Goal: Task Accomplishment & Management: Use online tool/utility

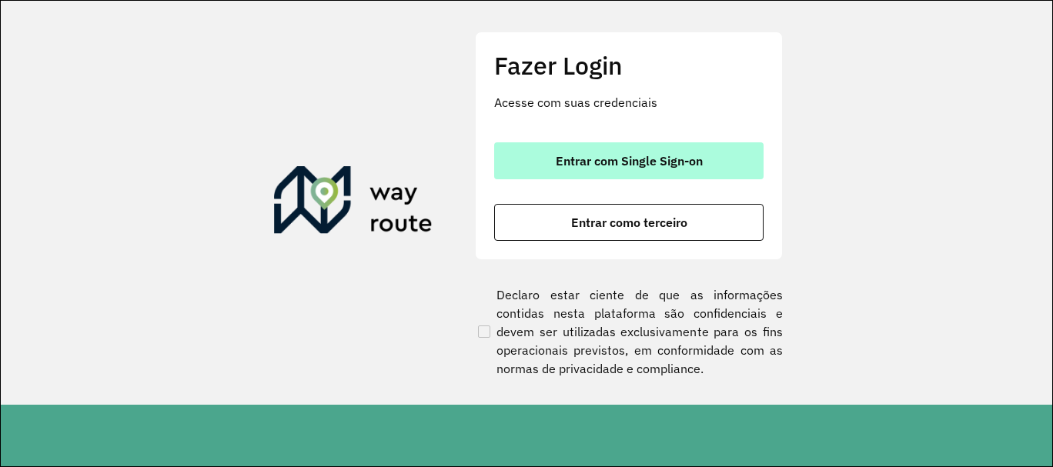
click at [580, 146] on button "Entrar com Single Sign-on" at bounding box center [629, 160] width 270 height 37
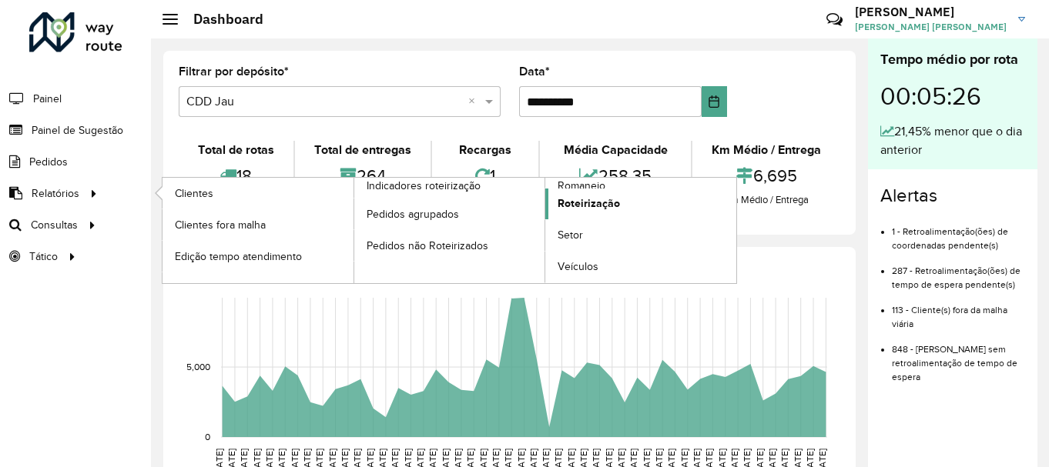
click at [609, 208] on span "Roteirização" at bounding box center [588, 204] width 62 height 16
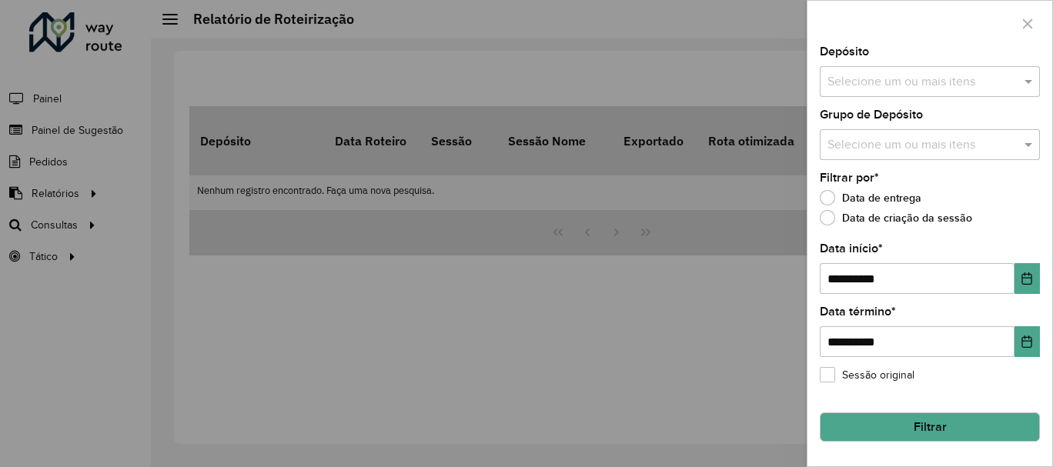
click at [66, 237] on div at bounding box center [526, 233] width 1053 height 467
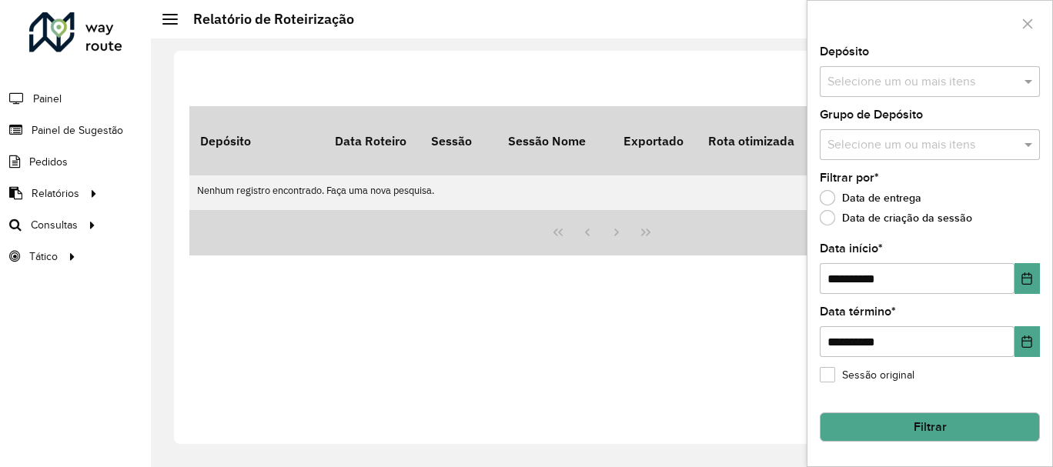
click at [72, 226] on span "Consultas" at bounding box center [54, 225] width 47 height 16
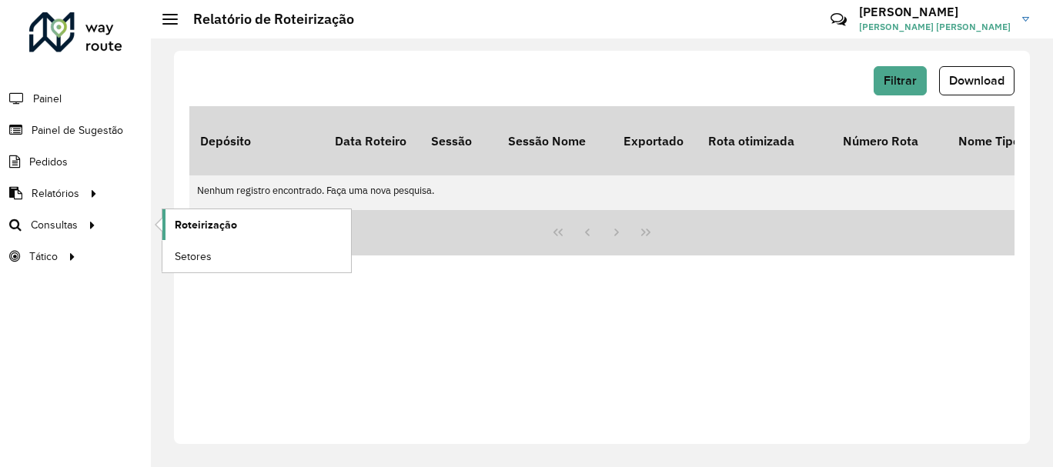
click at [231, 229] on span "Roteirização" at bounding box center [206, 225] width 62 height 16
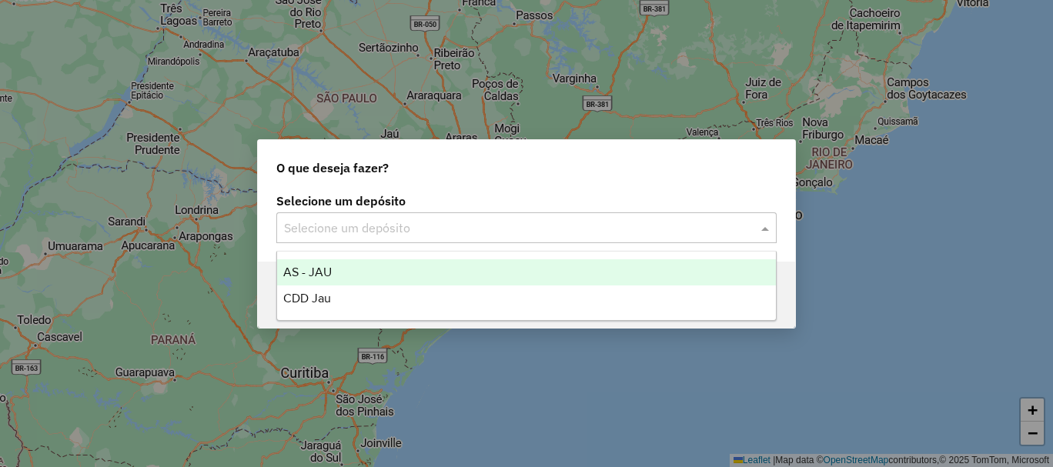
click at [394, 231] on input "text" at bounding box center [511, 228] width 454 height 18
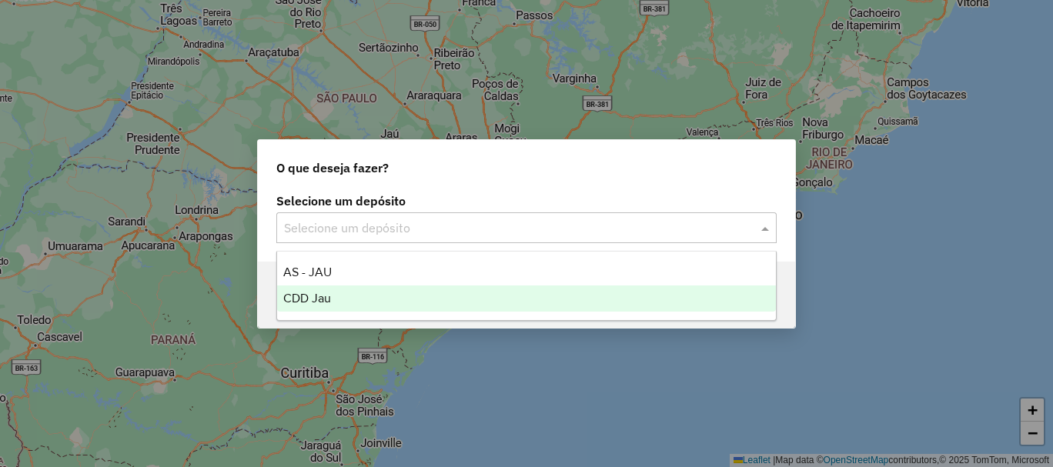
click at [389, 293] on div "CDD Jau" at bounding box center [526, 299] width 499 height 26
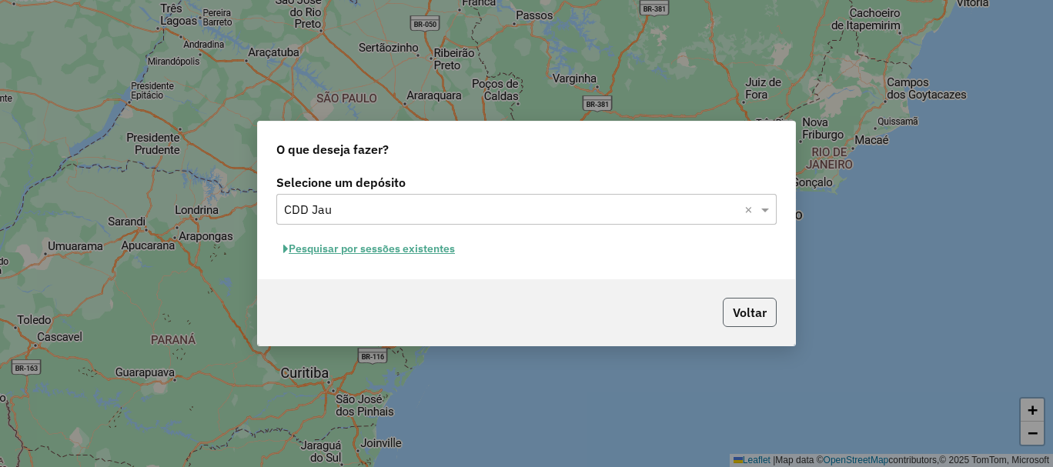
click at [739, 306] on button "Voltar" at bounding box center [750, 312] width 54 height 29
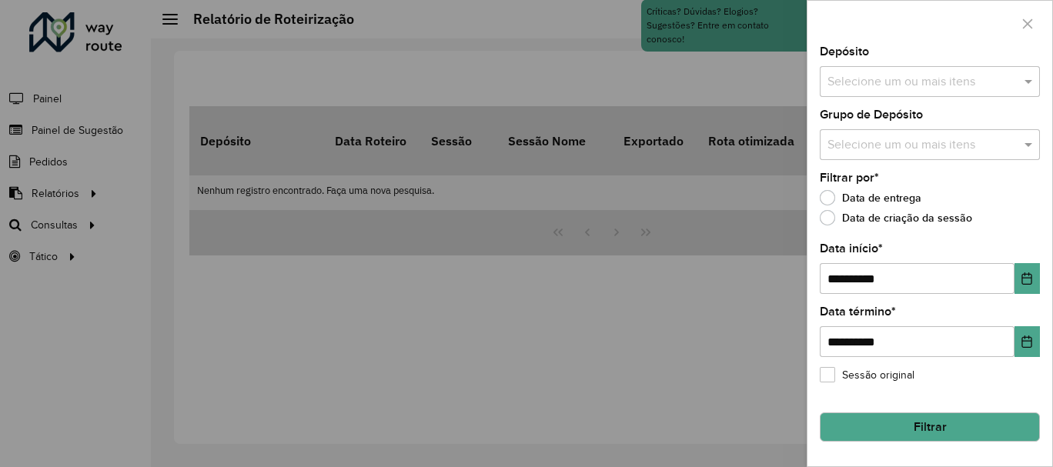
click at [61, 236] on div at bounding box center [526, 233] width 1053 height 467
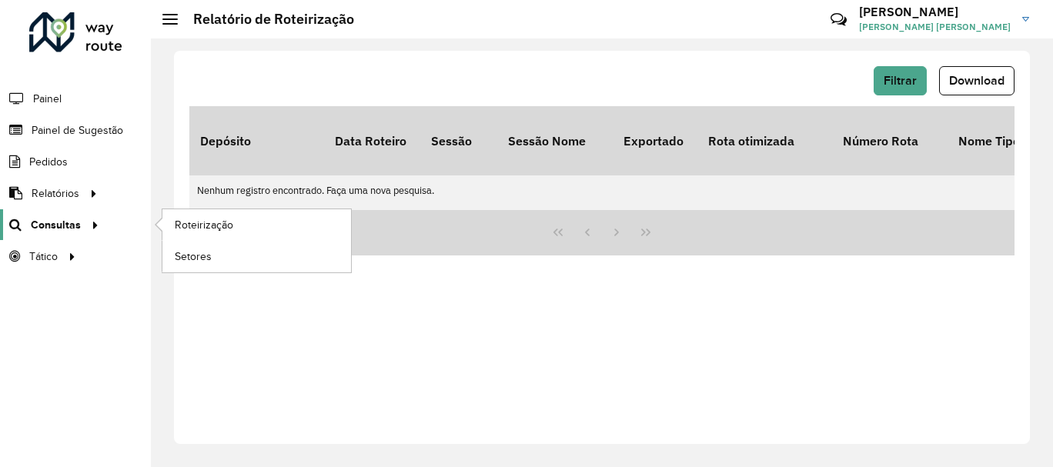
click at [76, 228] on span "Consultas" at bounding box center [56, 225] width 50 height 16
click at [236, 233] on link "Roteirização" at bounding box center [256, 224] width 189 height 31
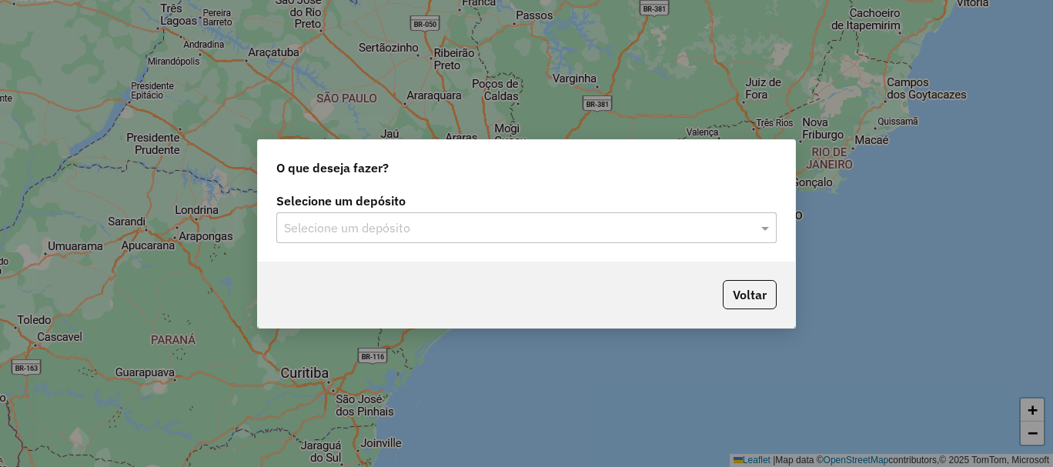
click at [332, 244] on div "Selecione um depósito Selecione um depósito" at bounding box center [526, 225] width 537 height 72
click at [335, 241] on div "Selecione um depósito" at bounding box center [526, 228] width 501 height 31
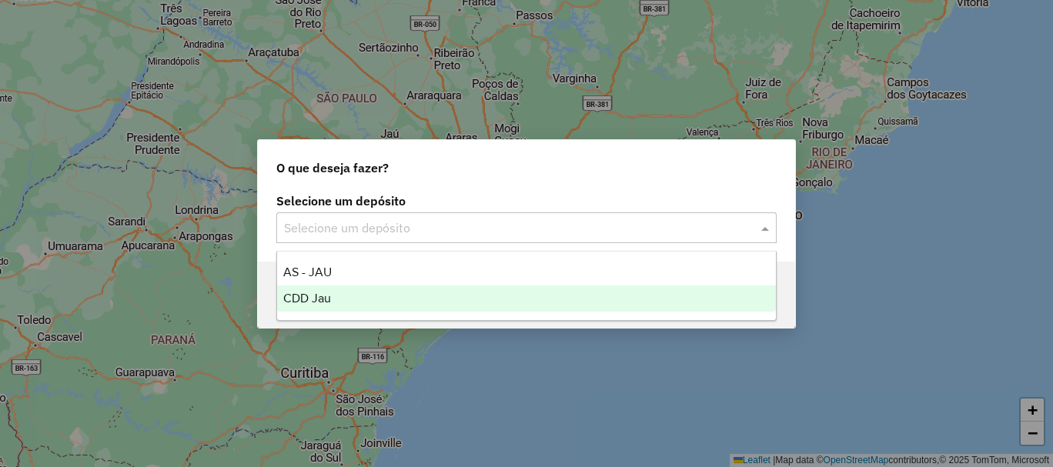
click at [336, 290] on div "CDD Jau" at bounding box center [526, 299] width 499 height 26
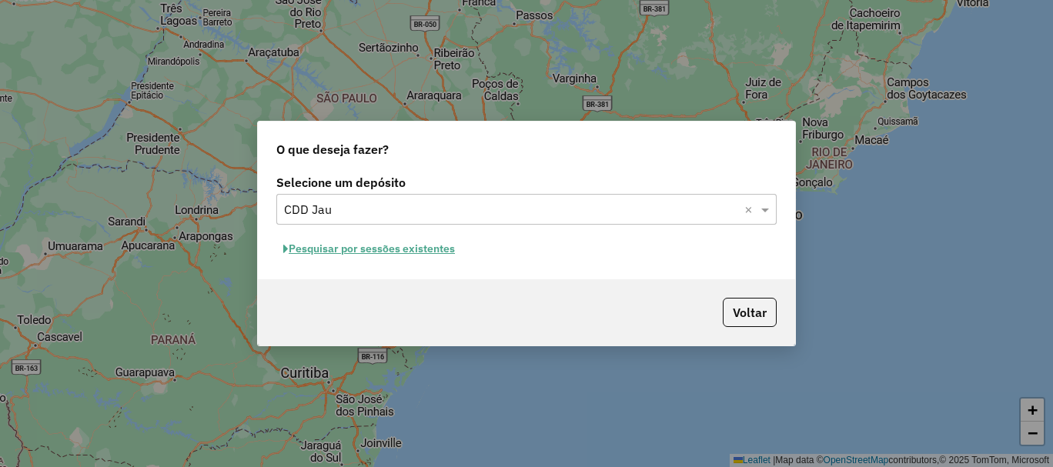
click at [425, 255] on button "Pesquisar por sessões existentes" at bounding box center [369, 249] width 186 height 24
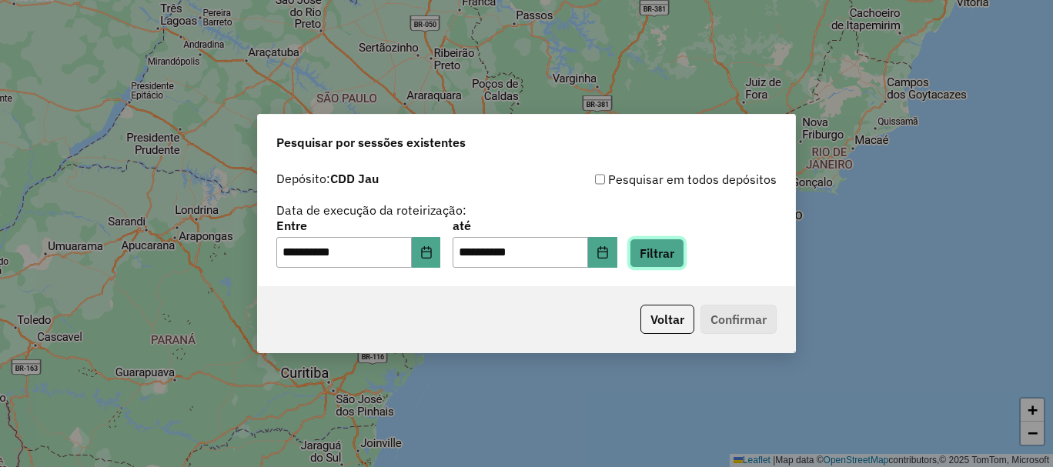
click at [671, 262] on button "Filtrar" at bounding box center [657, 253] width 55 height 29
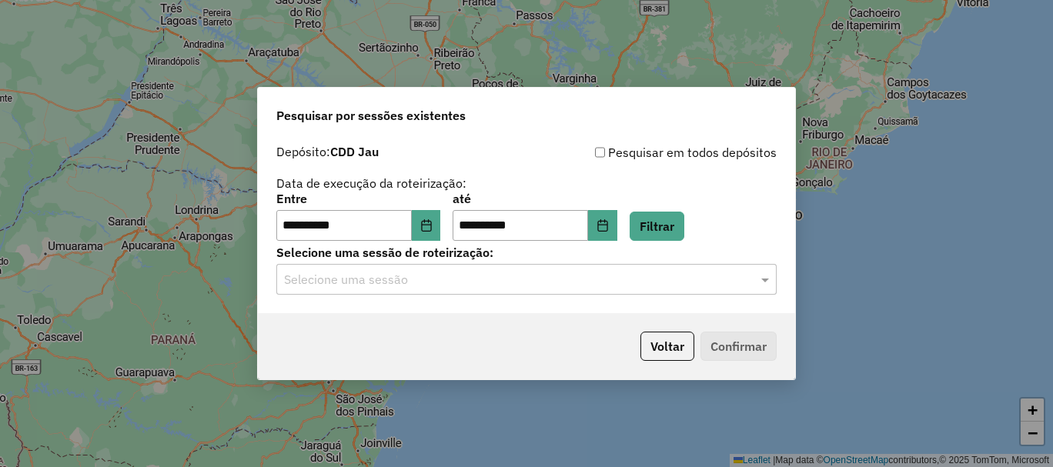
click at [464, 280] on hb-app "**********" at bounding box center [526, 233] width 1053 height 467
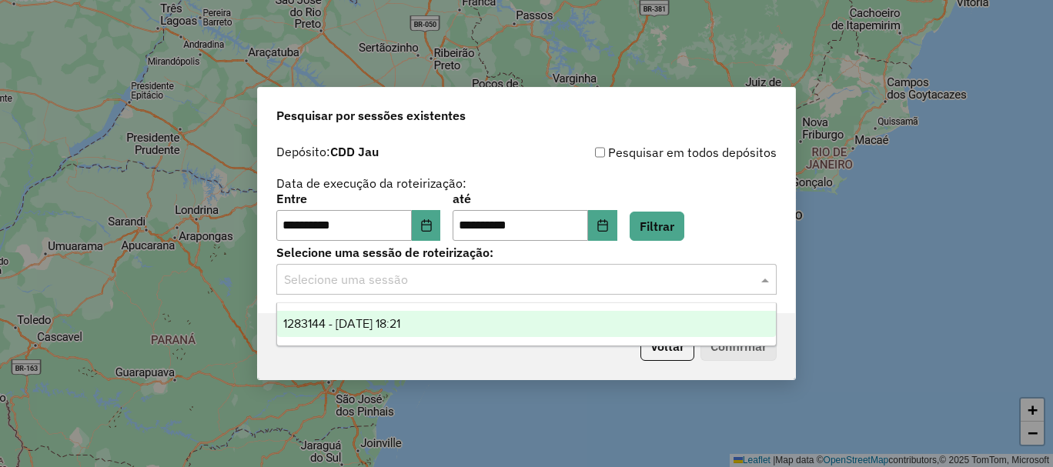
click at [438, 283] on input "text" at bounding box center [511, 280] width 454 height 18
click at [413, 311] on div "1283144 - 26/09/2025 18:21" at bounding box center [526, 324] width 499 height 26
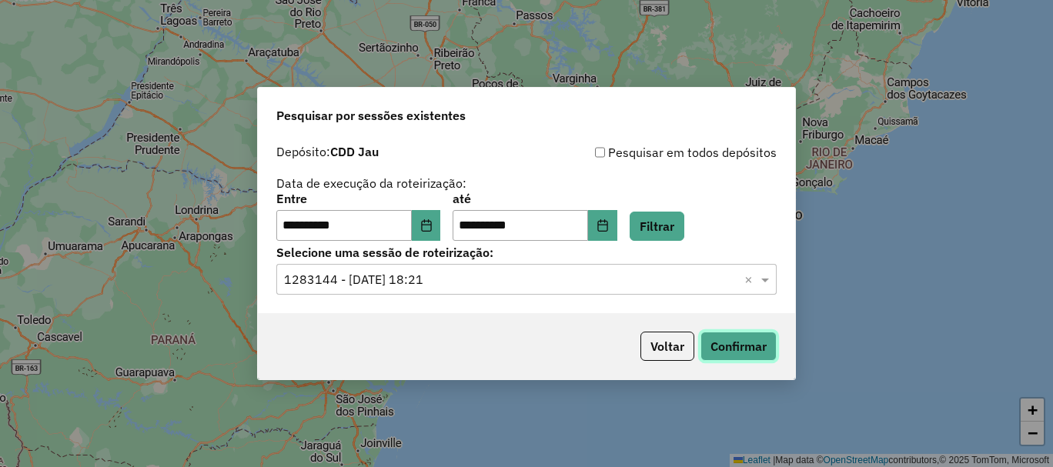
click at [751, 340] on button "Confirmar" at bounding box center [739, 346] width 76 height 29
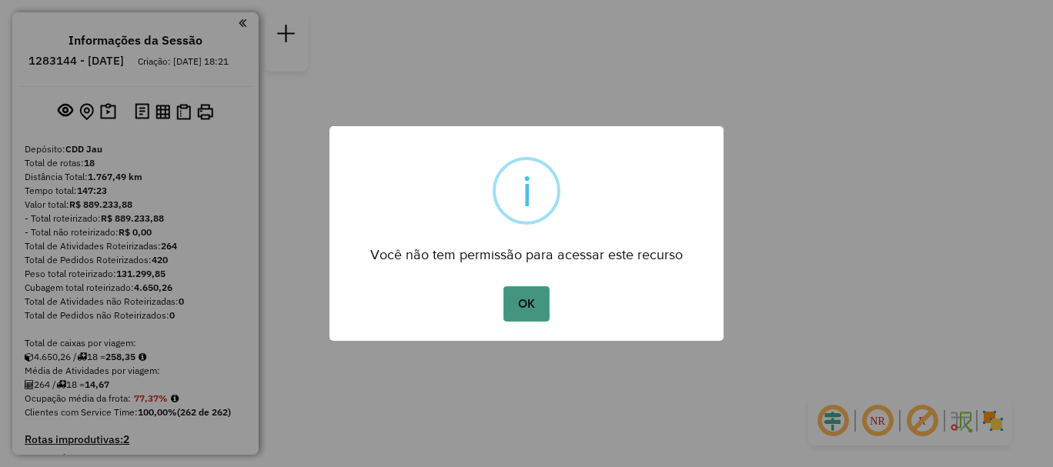
click at [522, 300] on button "OK" at bounding box center [526, 303] width 45 height 35
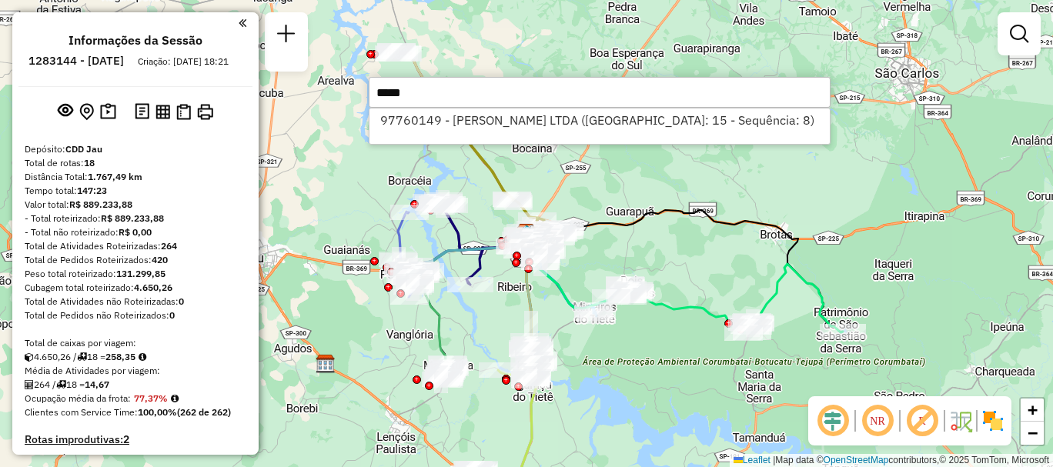
click at [523, 107] on input "*****" at bounding box center [600, 92] width 462 height 31
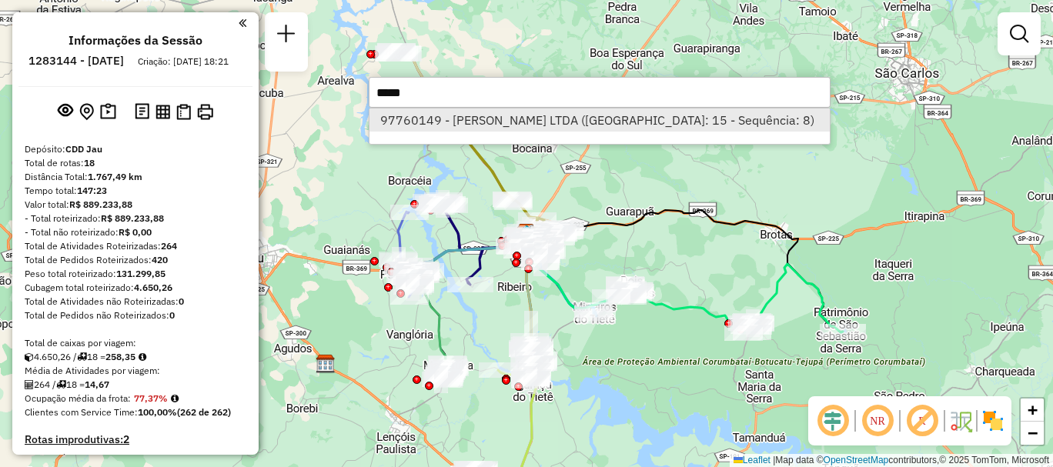
type input "*****"
click at [523, 119] on li "97760149 - [PERSON_NAME] LTDA ([GEOGRAPHIC_DATA]: 15 - Sequência: 8)" at bounding box center [600, 120] width 460 height 23
select select "**********"
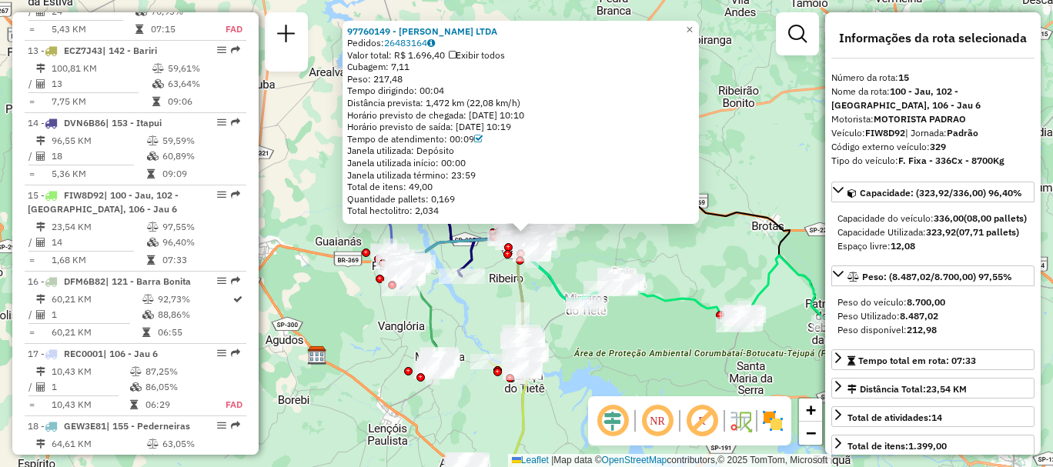
scroll to position [1731, 0]
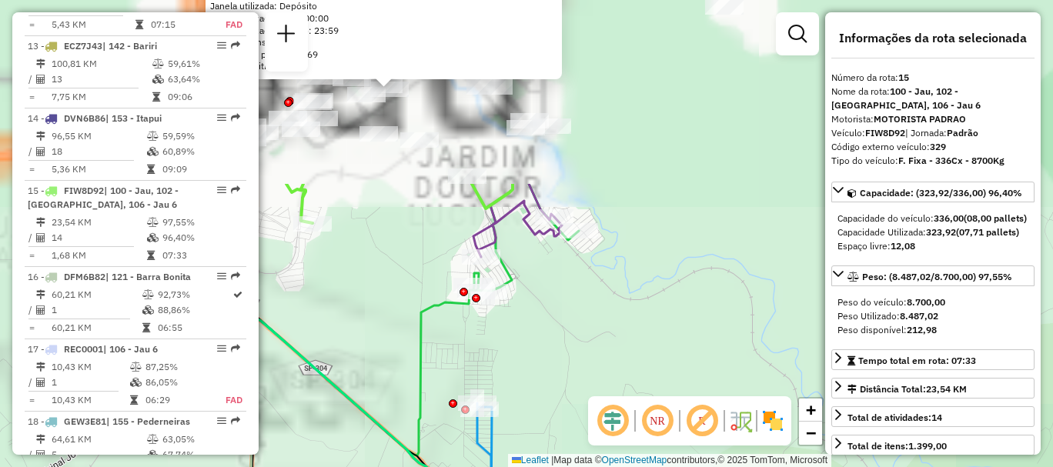
drag, startPoint x: 440, startPoint y: 119, endPoint x: 680, endPoint y: 417, distance: 381.7
click at [680, 417] on hb-router-mapa "Informações da Sessão 1283144 - [DATE] Criação: [DATE] 18:21 Depósito: CDD Jau …" at bounding box center [526, 233] width 1053 height 467
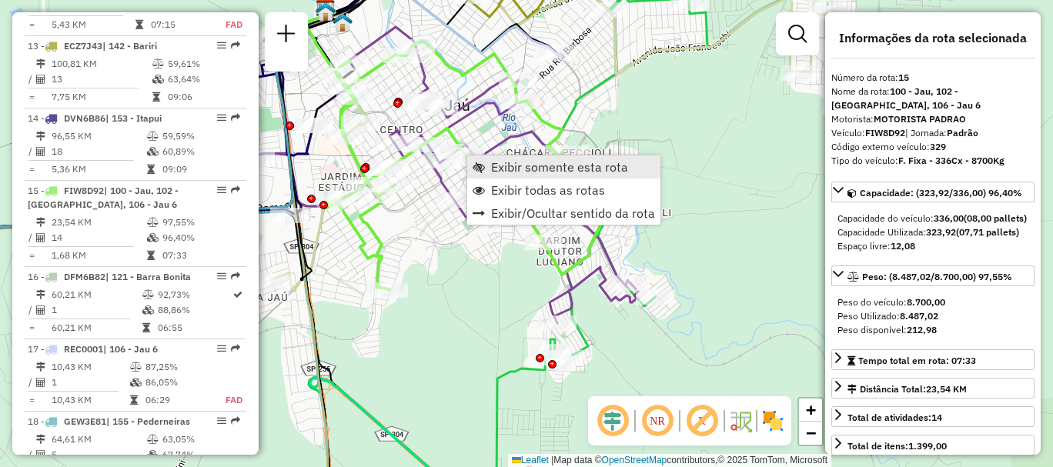
click at [497, 167] on span "Exibir somente esta rota" at bounding box center [559, 167] width 137 height 12
